Goal: Navigation & Orientation: Find specific page/section

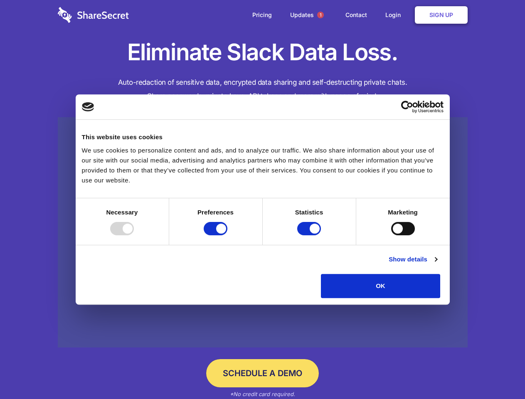
click at [134, 235] on div at bounding box center [122, 228] width 24 height 13
click at [227, 235] on input "Preferences" at bounding box center [216, 228] width 24 height 13
checkbox input "false"
click at [310, 235] on input "Statistics" at bounding box center [309, 228] width 24 height 13
checkbox input "false"
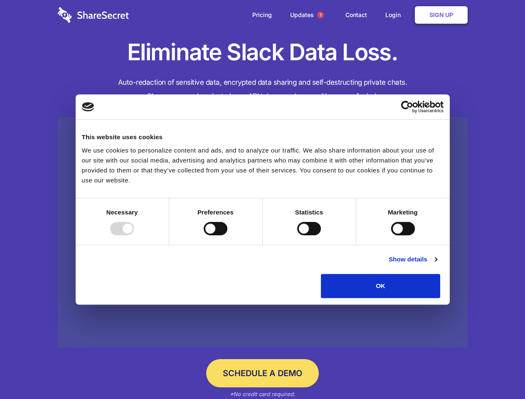
click at [391, 235] on input "Marketing" at bounding box center [403, 228] width 24 height 13
checkbox input "true"
click at [437, 264] on link "Show details" at bounding box center [413, 259] width 48 height 10
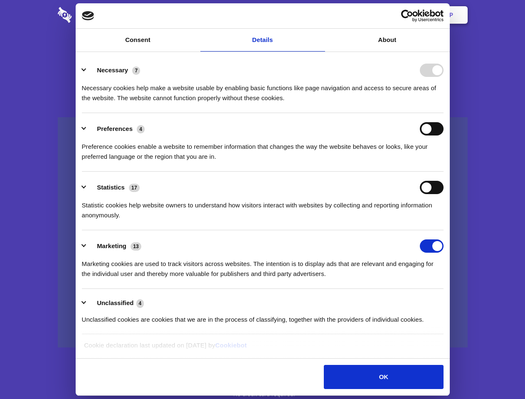
click at [444, 113] on li "Necessary 7 Necessary cookies help make a website usable by enabling basic func…" at bounding box center [263, 83] width 362 height 59
click at [320, 15] on span "1" at bounding box center [320, 15] width 7 height 7
